Goal: Register for event/course

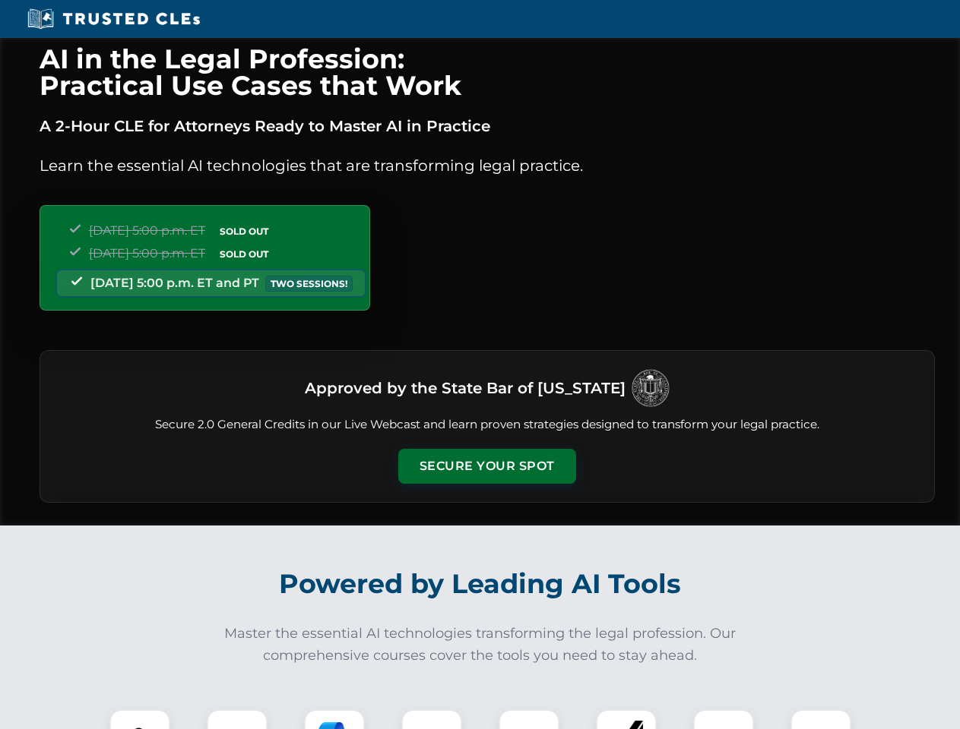
click at [486, 467] on button "Secure Your Spot" at bounding box center [487, 466] width 178 height 35
click at [140, 720] on img at bounding box center [140, 740] width 44 height 44
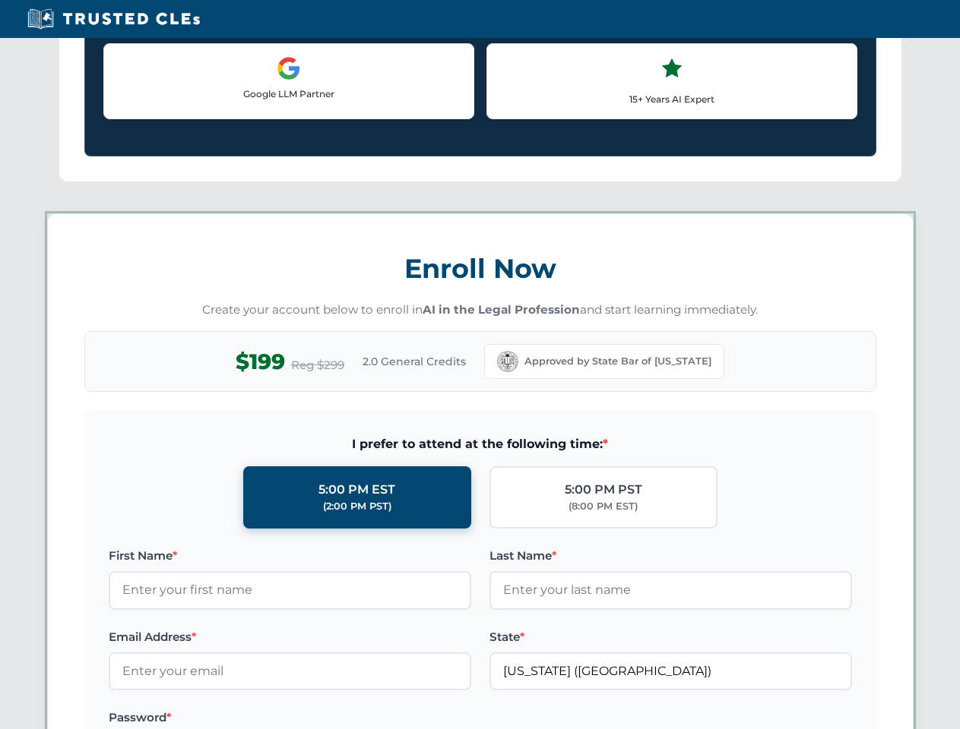
click at [334, 720] on label "Password *" at bounding box center [290, 718] width 362 height 18
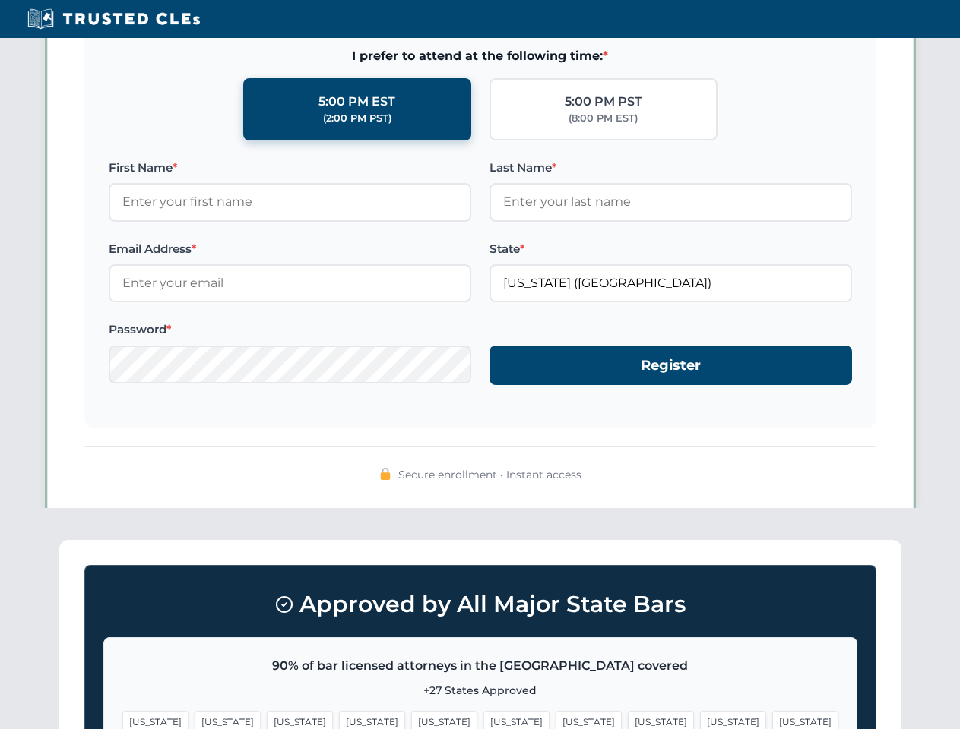
click at [700, 720] on span "[US_STATE]" at bounding box center [733, 722] width 66 height 22
